Goal: Task Accomplishment & Management: Use online tool/utility

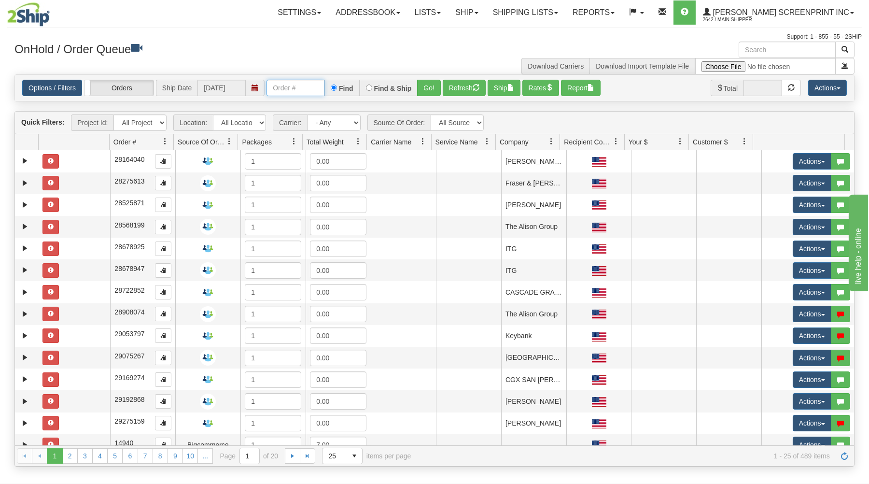
click at [287, 86] on input "text" at bounding box center [296, 88] width 58 height 16
type input "17127"
click at [434, 88] on button "Go!" at bounding box center [429, 88] width 24 height 16
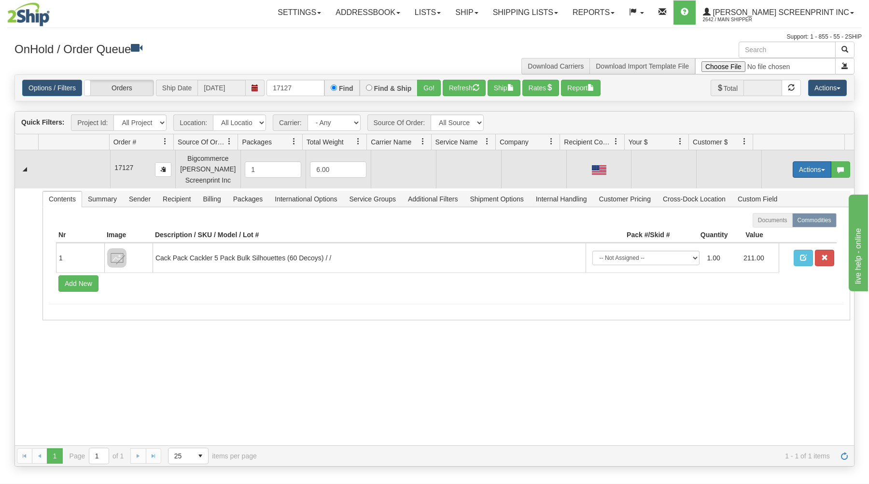
click at [818, 169] on button "Actions" at bounding box center [812, 169] width 39 height 16
click at [789, 186] on link "Open" at bounding box center [792, 188] width 77 height 13
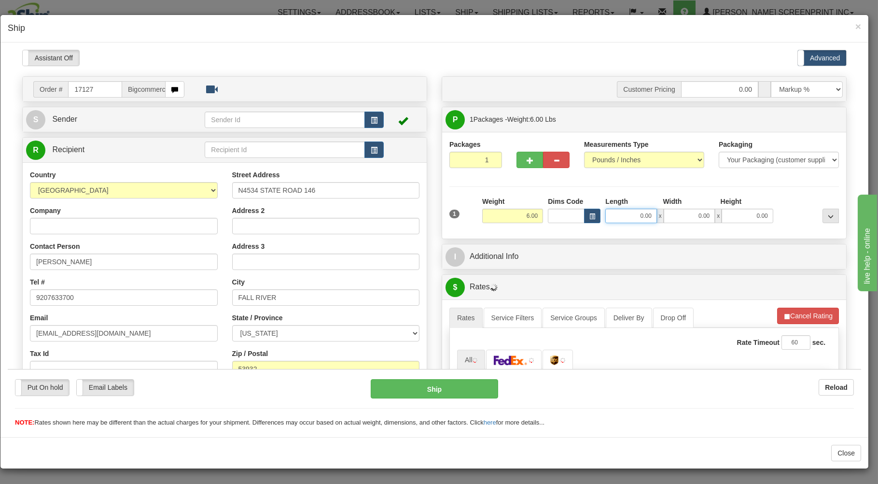
click at [626, 216] on input "0.00" at bounding box center [631, 215] width 51 height 14
type input "18.55"
type input "26.00"
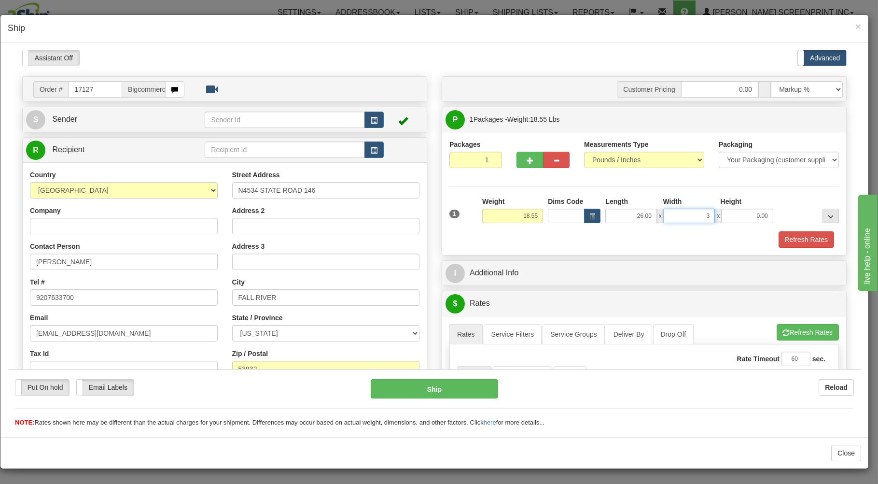
type input "30"
type input "18.55"
type input "3"
type input "20.00"
type input "18.60"
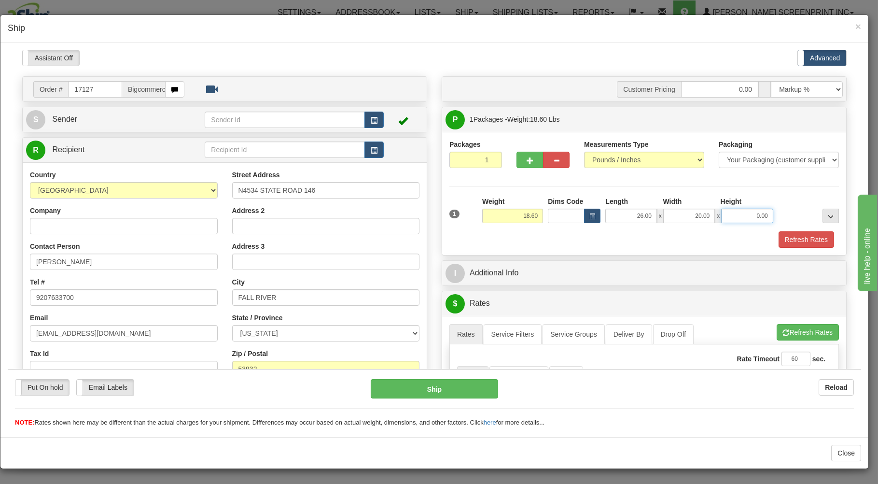
type input "7"
type input "18.55"
type input "7.00"
click at [572, 246] on div "Refresh Rates" at bounding box center [644, 239] width 395 height 16
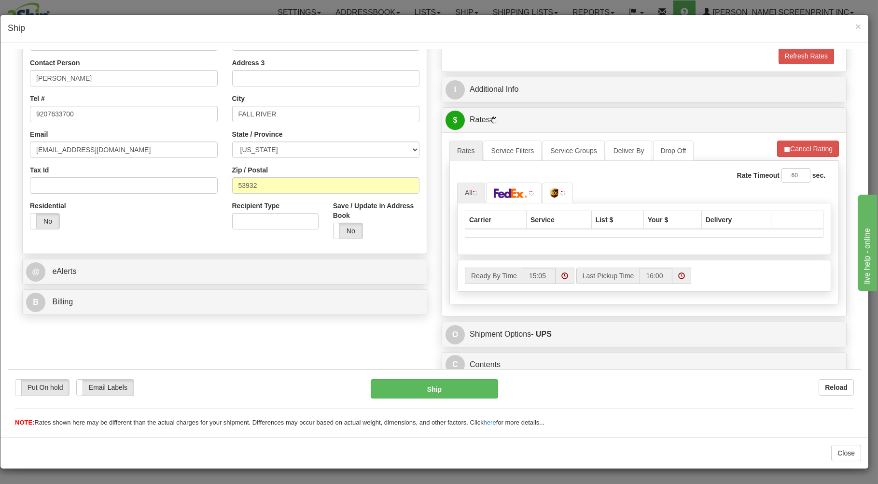
scroll to position [190, 0]
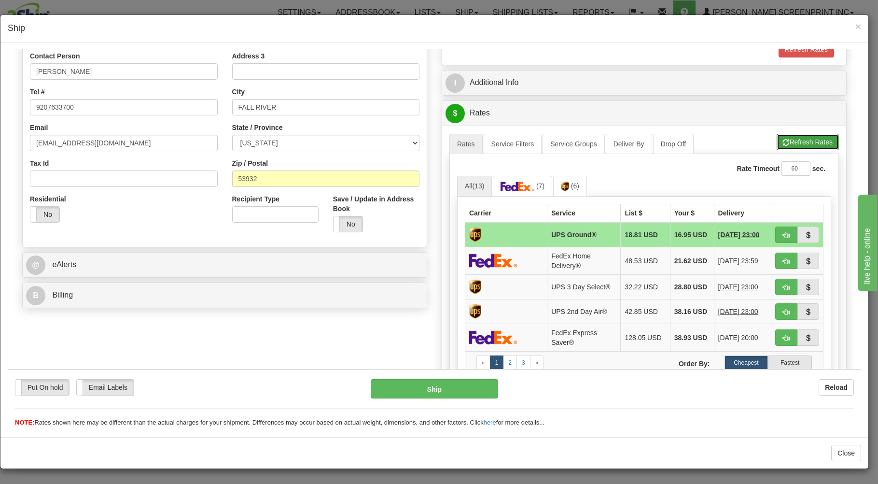
click at [791, 139] on button "Refresh Rates" at bounding box center [808, 141] width 62 height 16
click at [783, 236] on span "button" at bounding box center [786, 235] width 7 height 6
type input "03"
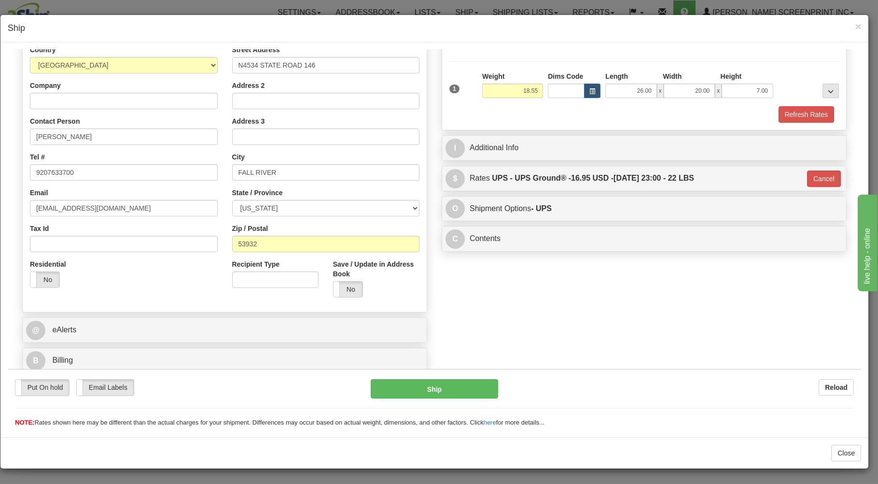
scroll to position [127, 0]
click at [447, 391] on button "Ship" at bounding box center [435, 388] width 128 height 19
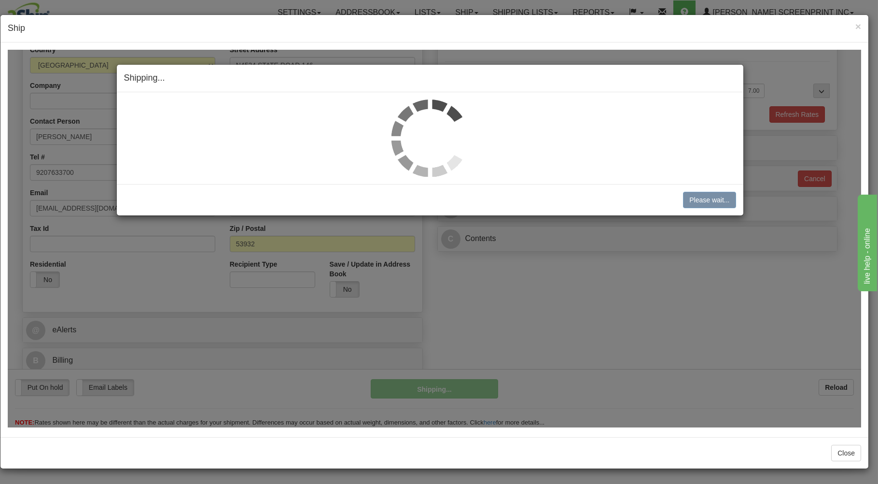
type input "18.60"
type input "03"
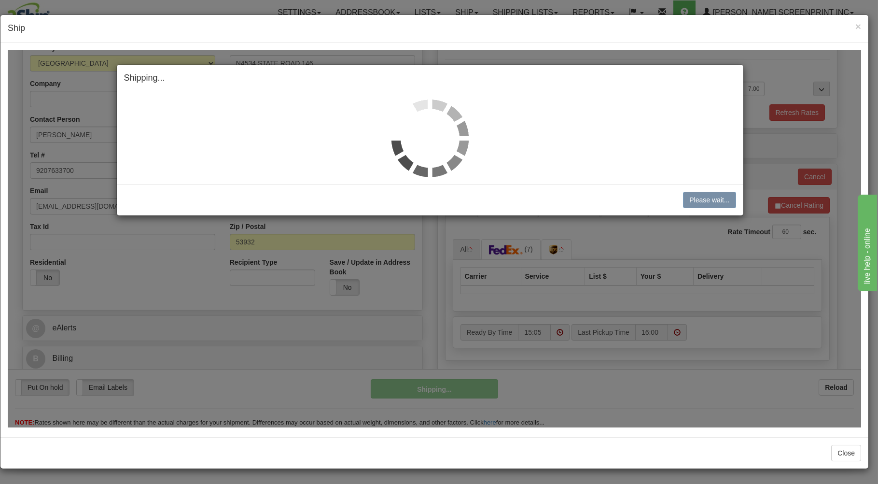
type input "18.55"
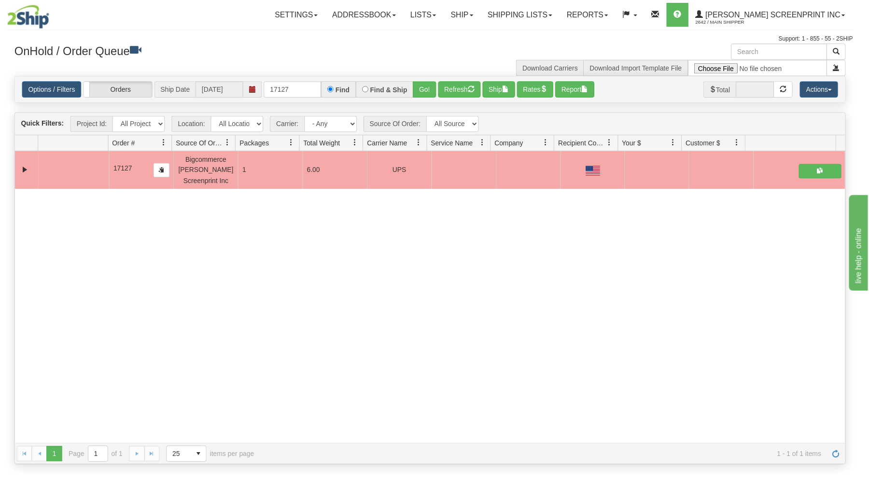
scroll to position [0, 0]
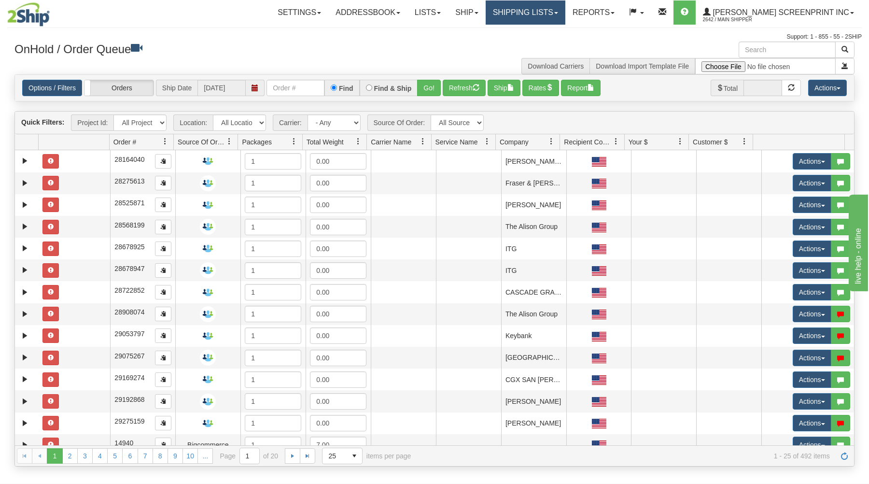
click at [546, 5] on link "Shipping lists" at bounding box center [526, 12] width 80 height 24
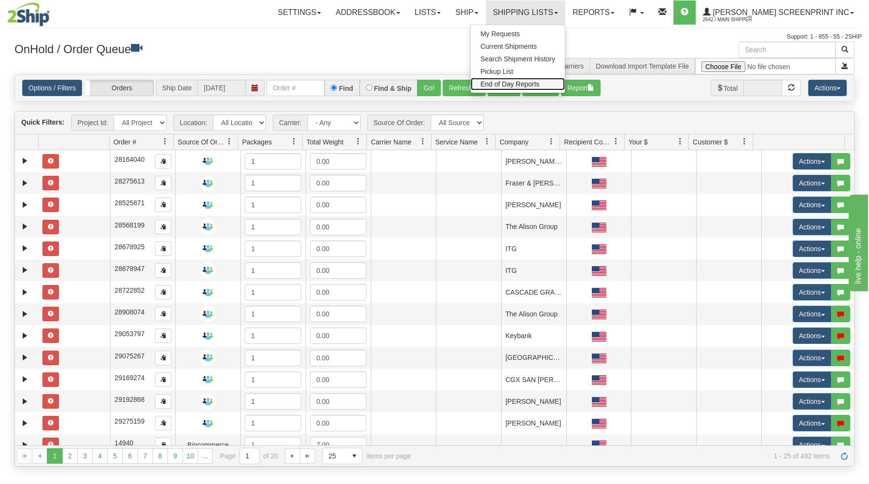
click at [530, 81] on span "End of Day Reports" at bounding box center [509, 84] width 59 height 8
